Goal: Obtain resource: Obtain resource

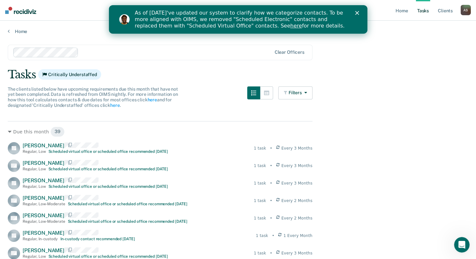
click at [290, 27] on link "here" at bounding box center [296, 26] width 12 height 6
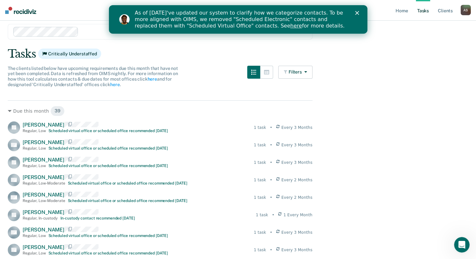
scroll to position [32, 0]
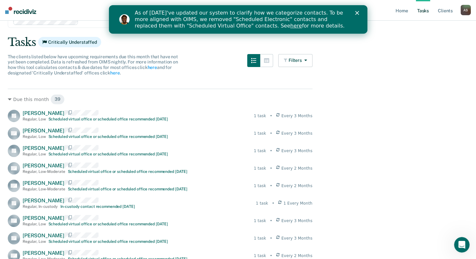
click at [357, 13] on polygon "Close" at bounding box center [357, 13] width 4 height 4
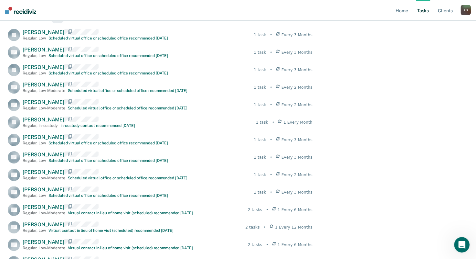
scroll to position [0, 0]
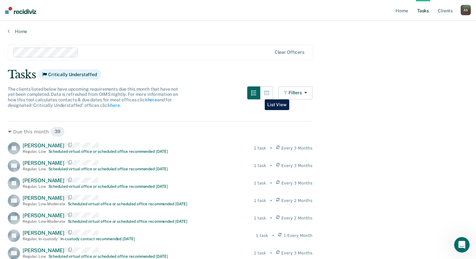
click at [260, 94] on button "button" at bounding box center [253, 92] width 13 height 13
click at [266, 91] on button "button" at bounding box center [266, 92] width 13 height 13
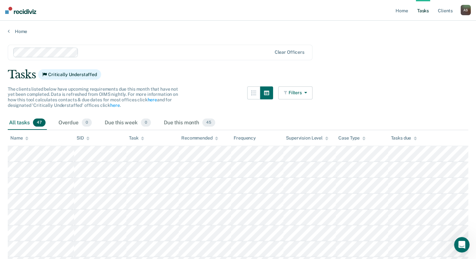
click at [310, 91] on button "Filters" at bounding box center [295, 92] width 34 height 13
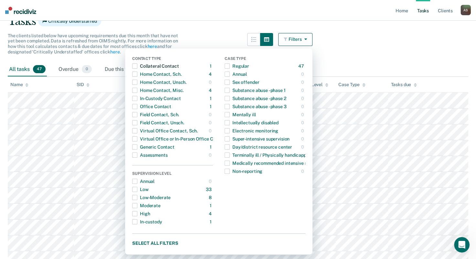
scroll to position [63, 0]
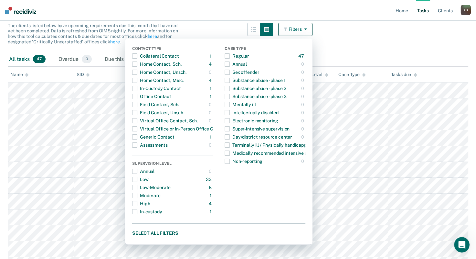
click at [450, 56] on div "All tasks 47 Overdue 0 Due this week 0 Due this month 45" at bounding box center [238, 59] width 461 height 14
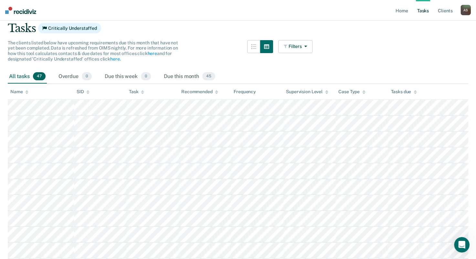
scroll to position [31, 0]
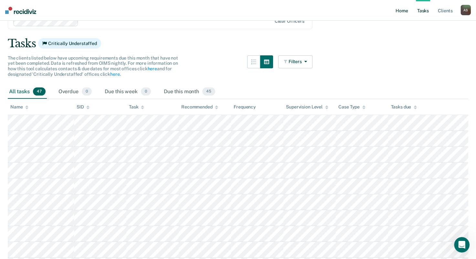
click at [404, 12] on link "Home" at bounding box center [402, 10] width 15 height 21
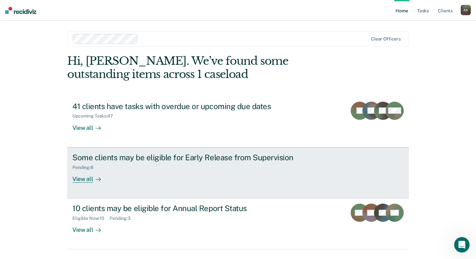
click at [97, 182] on div at bounding box center [97, 178] width 8 height 7
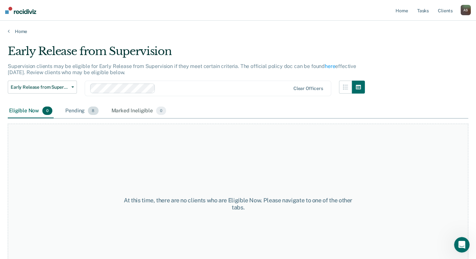
click at [75, 111] on div "Pending 8" at bounding box center [82, 111] width 36 height 14
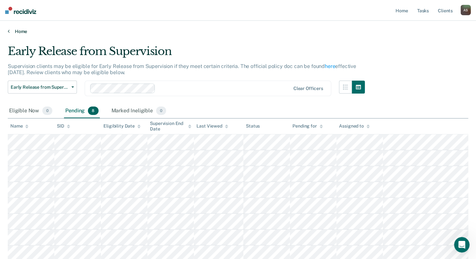
click at [9, 31] on icon at bounding box center [9, 30] width 2 height 5
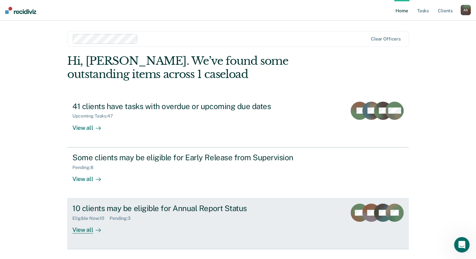
click at [236, 211] on div "10 clients may be eligible for Annual Report Status" at bounding box center [185, 207] width 227 height 9
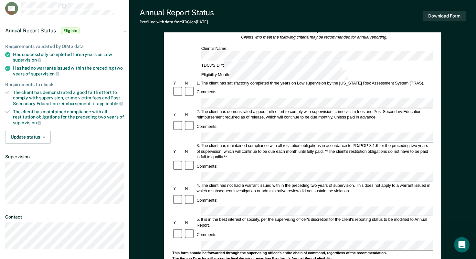
scroll to position [32, 0]
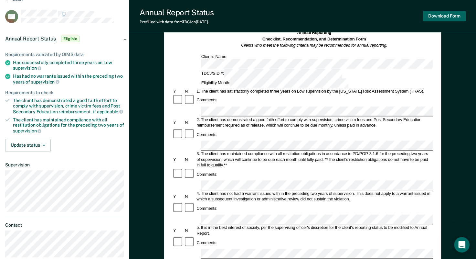
click at [439, 19] on button "Download Form" at bounding box center [444, 16] width 43 height 11
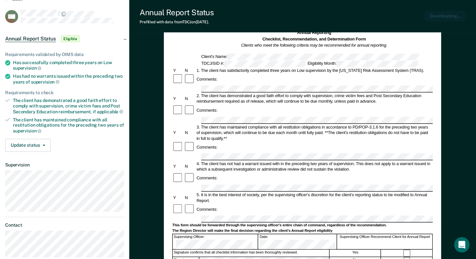
scroll to position [0, 0]
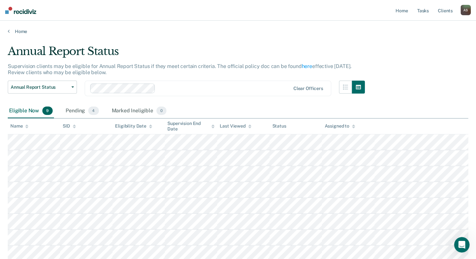
scroll to position [32, 0]
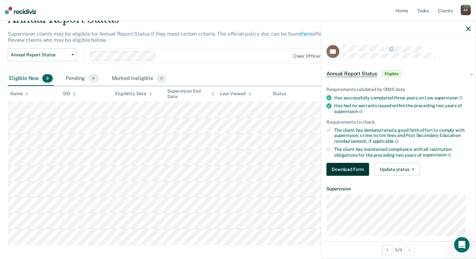
click at [348, 167] on button "Download Form" at bounding box center [348, 169] width 43 height 13
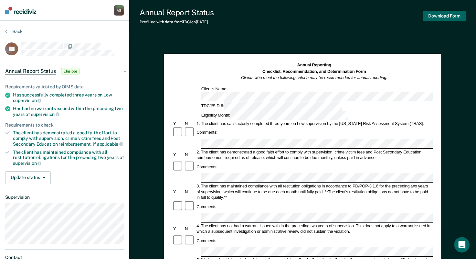
click at [434, 15] on button "Download Form" at bounding box center [444, 16] width 43 height 11
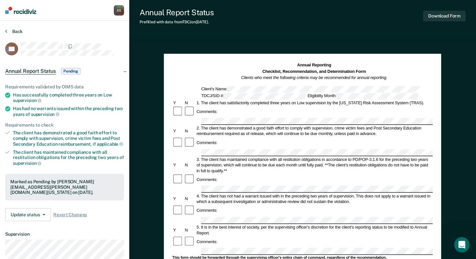
click at [9, 31] on button "Back" at bounding box center [13, 31] width 17 height 6
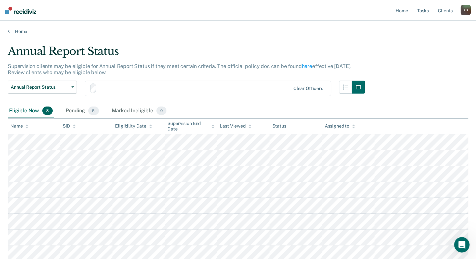
scroll to position [32, 0]
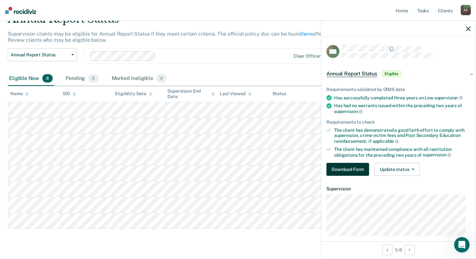
click at [341, 169] on button "Download Form" at bounding box center [348, 169] width 43 height 13
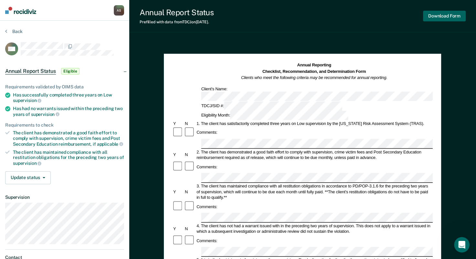
click at [449, 17] on button "Download Form" at bounding box center [444, 16] width 43 height 11
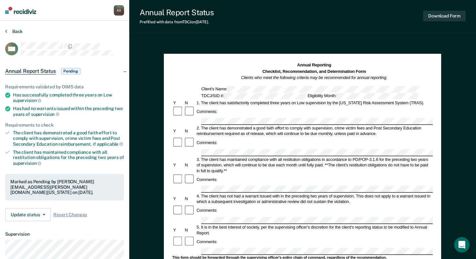
click at [7, 33] on button "Back" at bounding box center [13, 31] width 17 height 6
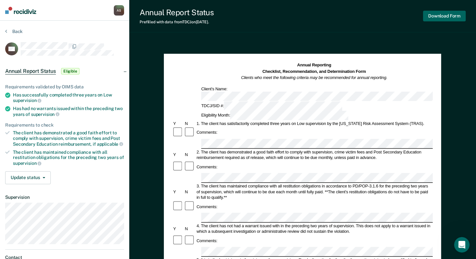
click at [436, 16] on button "Download Form" at bounding box center [444, 16] width 43 height 11
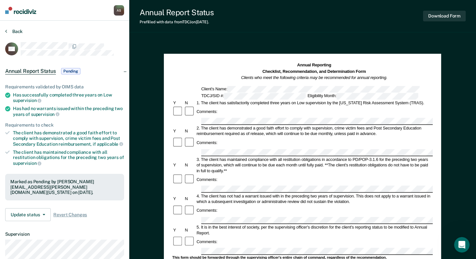
click at [14, 31] on button "Back" at bounding box center [13, 31] width 17 height 6
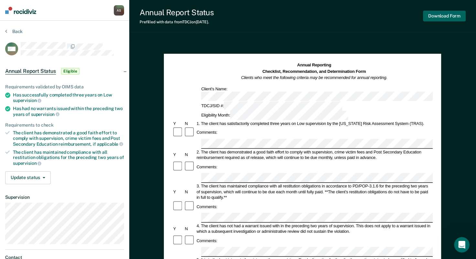
click at [435, 14] on button "Download Form" at bounding box center [444, 16] width 43 height 11
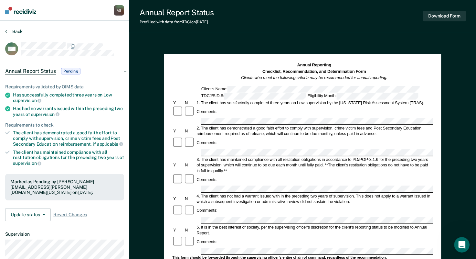
click at [15, 32] on button "Back" at bounding box center [13, 31] width 17 height 6
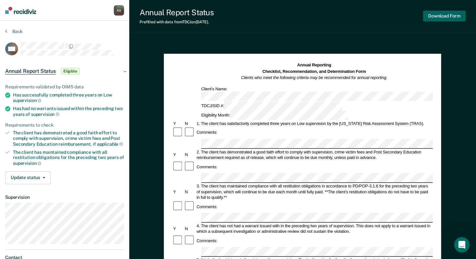
click at [432, 16] on button "Download Form" at bounding box center [444, 16] width 43 height 11
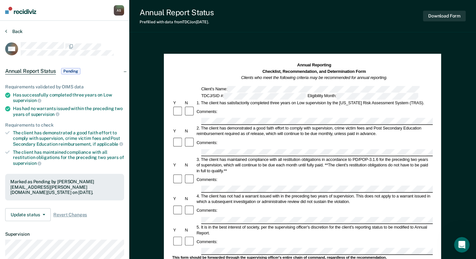
click at [15, 32] on button "Back" at bounding box center [13, 31] width 17 height 6
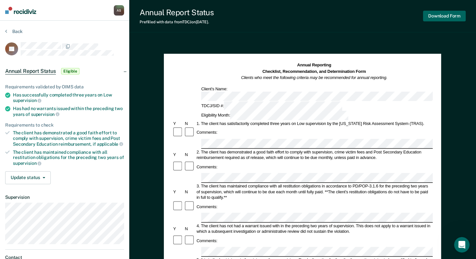
click at [448, 16] on button "Download Form" at bounding box center [444, 16] width 43 height 11
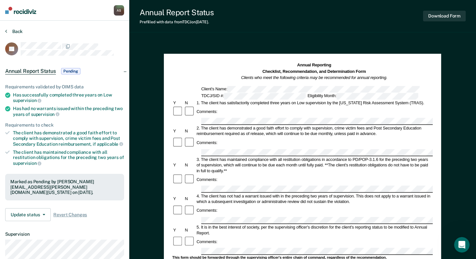
click at [14, 30] on button "Back" at bounding box center [13, 31] width 17 height 6
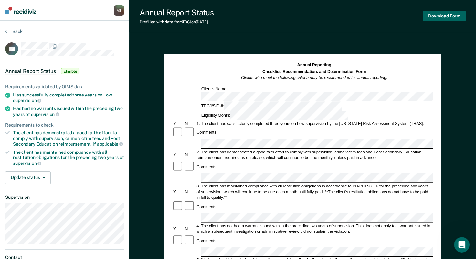
click at [435, 18] on button "Download Form" at bounding box center [444, 16] width 43 height 11
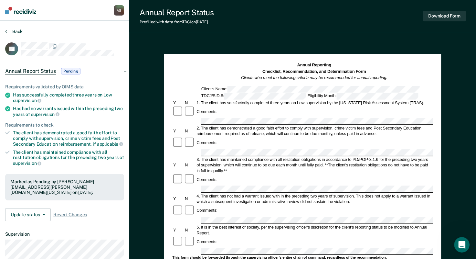
click at [15, 31] on button "Back" at bounding box center [13, 31] width 17 height 6
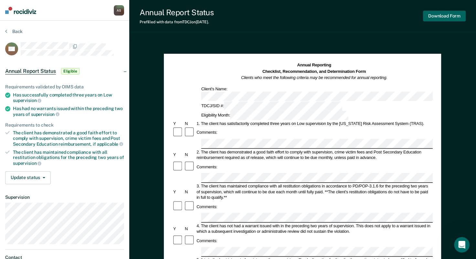
click at [435, 15] on button "Download Form" at bounding box center [444, 16] width 43 height 11
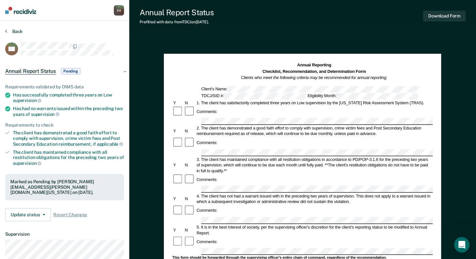
click at [19, 33] on button "Back" at bounding box center [13, 31] width 17 height 6
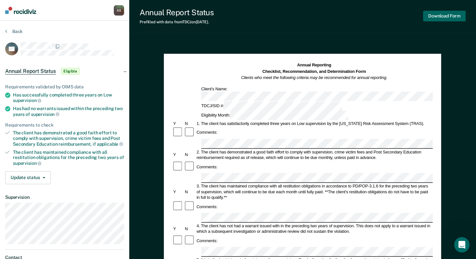
click at [439, 17] on button "Download Form" at bounding box center [444, 16] width 43 height 11
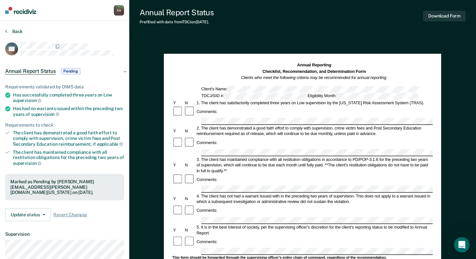
click at [14, 30] on button "Back" at bounding box center [13, 31] width 17 height 6
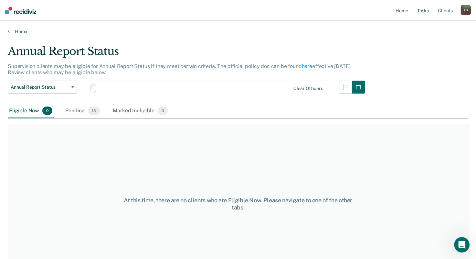
scroll to position [1, 0]
click at [79, 110] on div "Pending 13" at bounding box center [82, 110] width 37 height 14
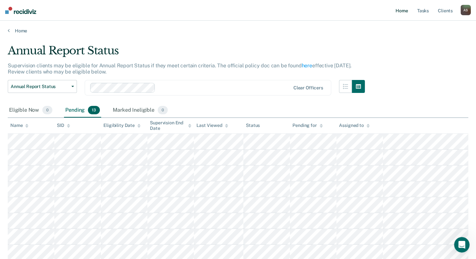
click at [404, 12] on link "Home" at bounding box center [402, 10] width 15 height 21
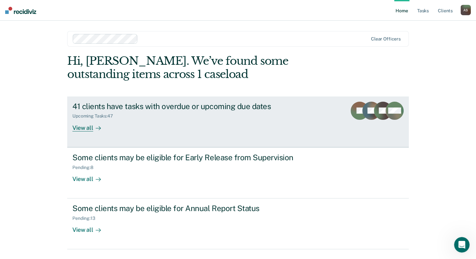
click at [85, 130] on div "View all" at bounding box center [90, 125] width 36 height 13
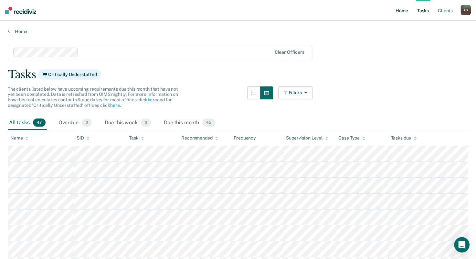
click at [402, 11] on link "Home" at bounding box center [402, 10] width 15 height 21
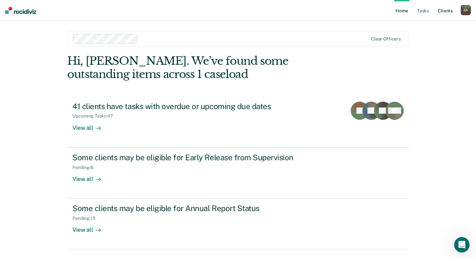
click at [446, 12] on link "Client s" at bounding box center [445, 10] width 17 height 21
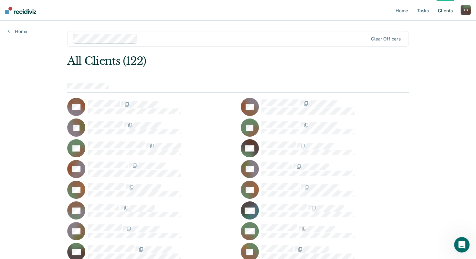
click at [448, 10] on link "Client s" at bounding box center [445, 10] width 17 height 21
click at [467, 11] on div "A S" at bounding box center [466, 10] width 10 height 10
click at [425, 45] on link "Log Out" at bounding box center [440, 42] width 52 height 5
